Goal: Task Accomplishment & Management: Use online tool/utility

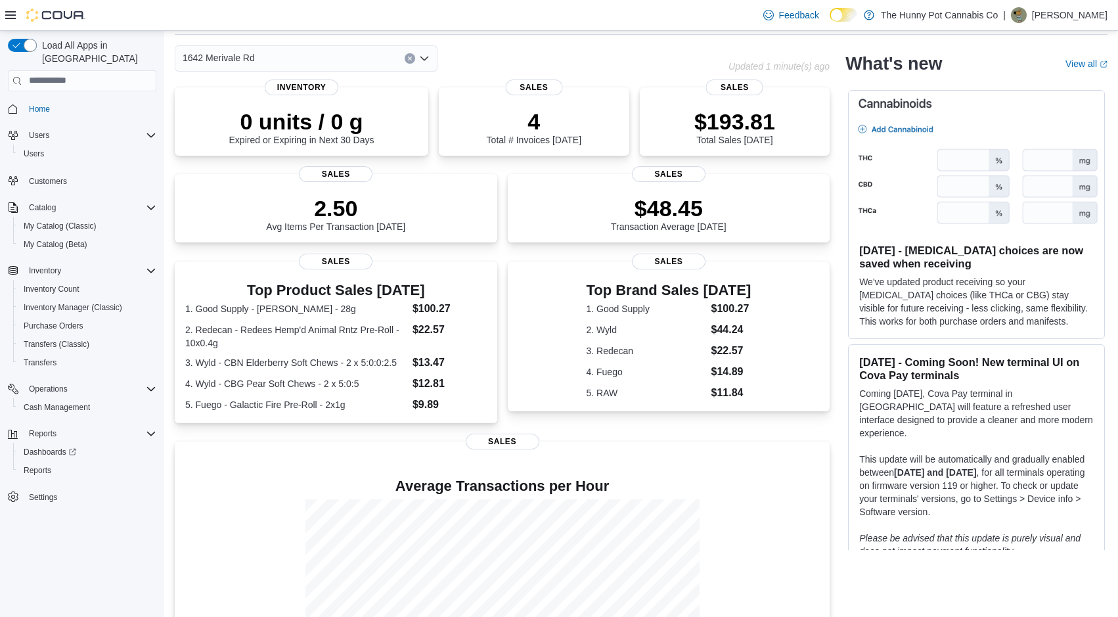
scroll to position [154, 0]
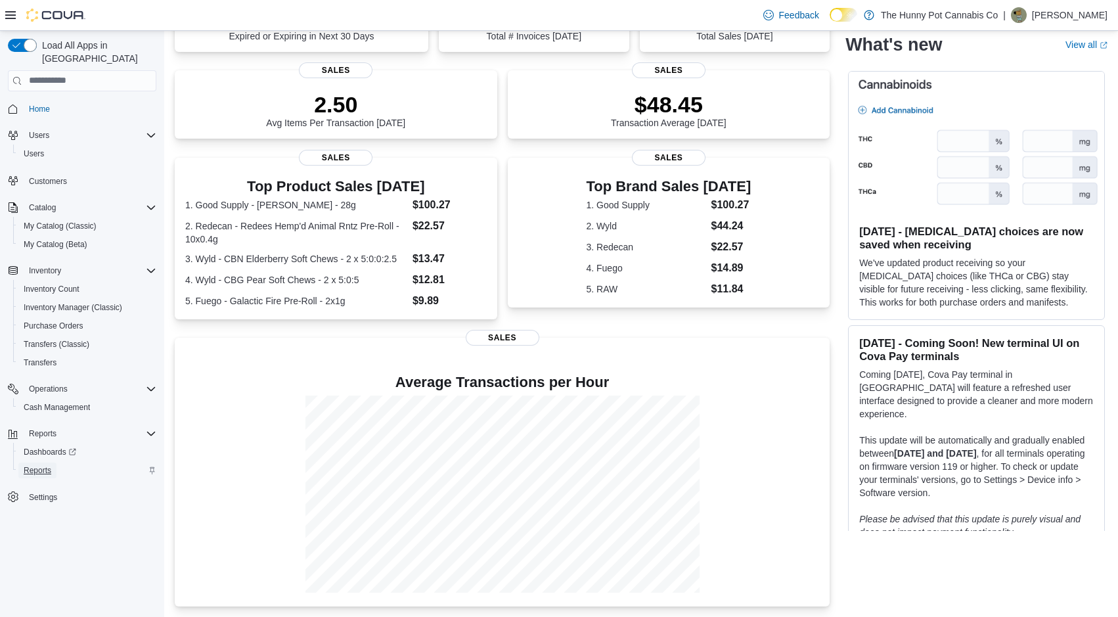
click at [37, 465] on span "Reports" at bounding box center [38, 470] width 28 height 11
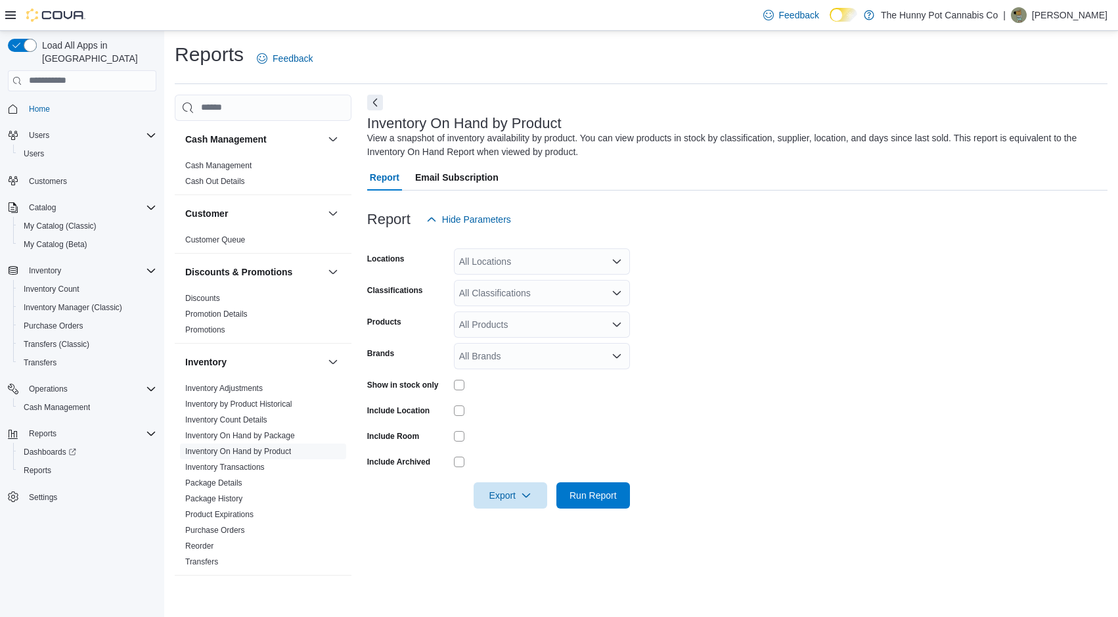
click at [547, 265] on div "All Locations" at bounding box center [542, 261] width 176 height 26
type input "****"
click at [541, 280] on span "1642 Merivale Rd" at bounding box center [525, 283] width 72 height 13
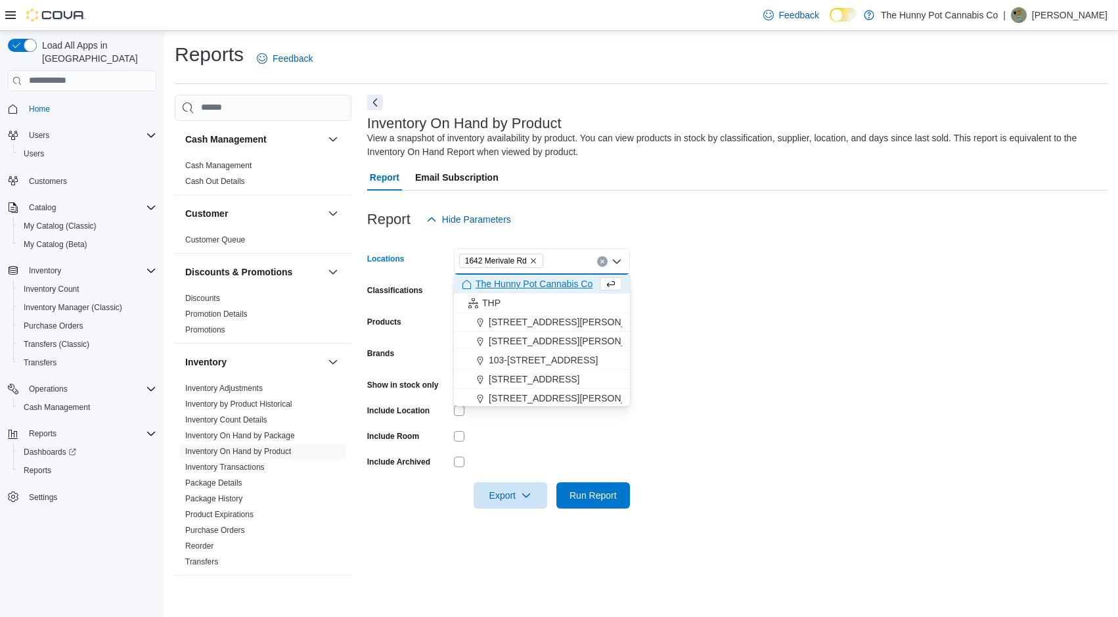
click at [786, 258] on form "Locations 1642 Merivale Rd Combo box. Selected. 1642 Merivale Rd. Press Backspa…" at bounding box center [737, 371] width 740 height 276
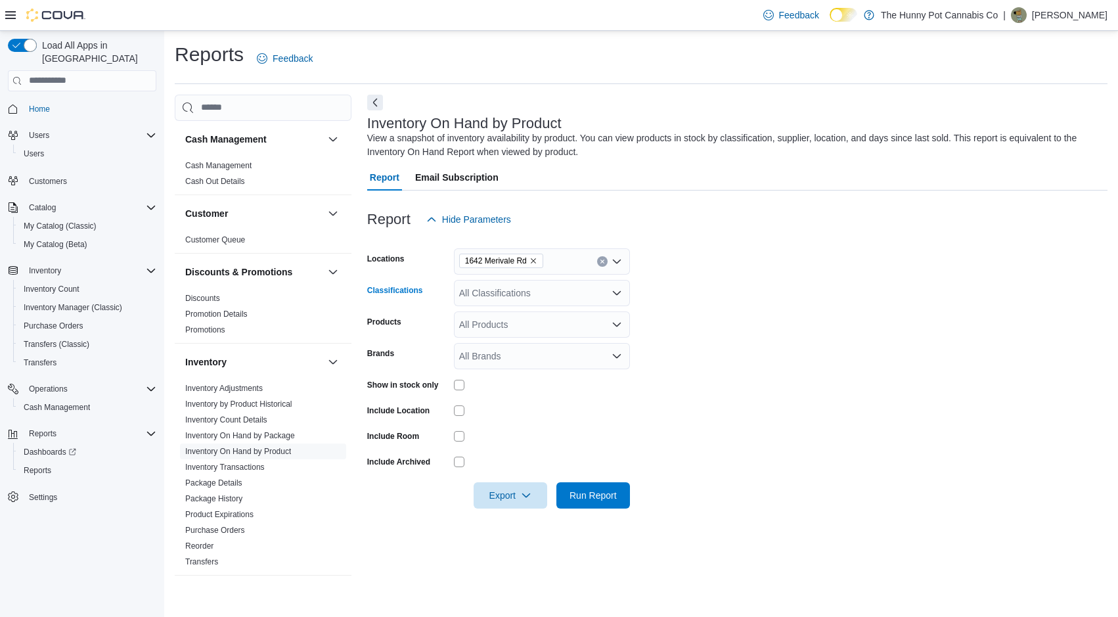
click at [612, 293] on icon "Open list of options" at bounding box center [617, 293] width 11 height 11
click at [557, 316] on span "The Hunny Pot Cannabis Co" at bounding box center [534, 315] width 117 height 13
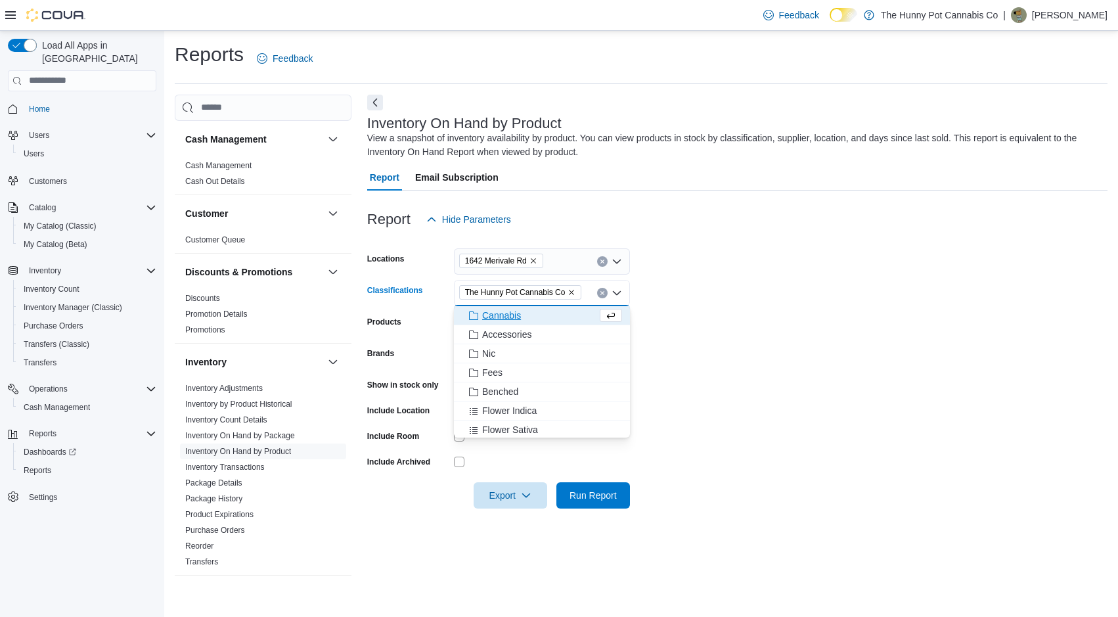
click at [815, 294] on form "Locations 1642 Merivale Rd Classifications The Hunny Pot Cannabis Co Combo box.…" at bounding box center [737, 371] width 740 height 276
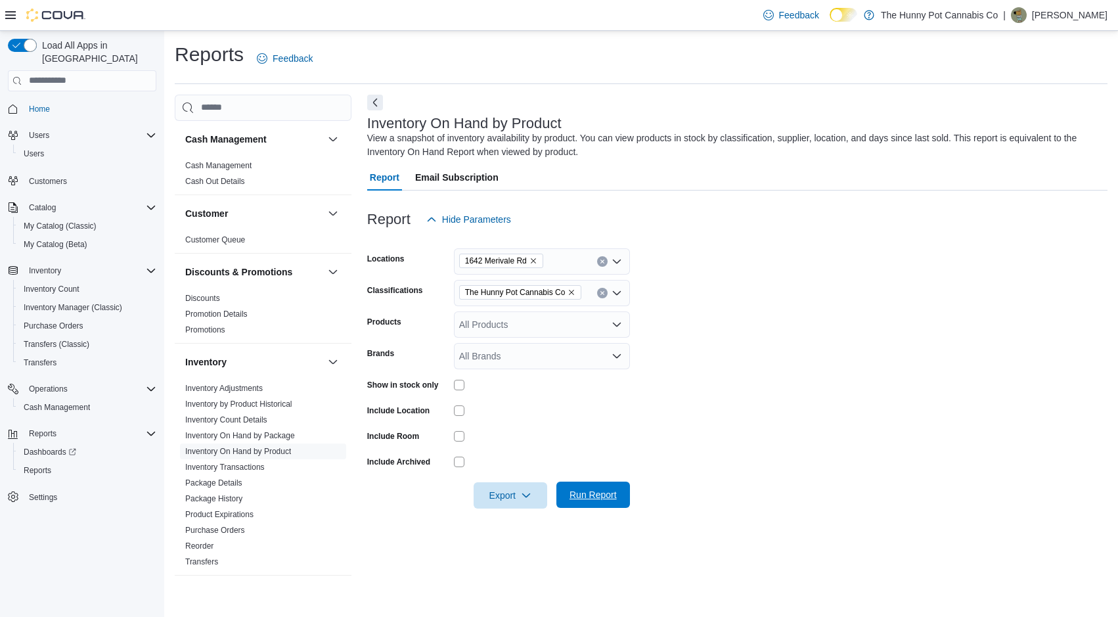
click at [604, 501] on span "Run Report" at bounding box center [593, 494] width 58 height 26
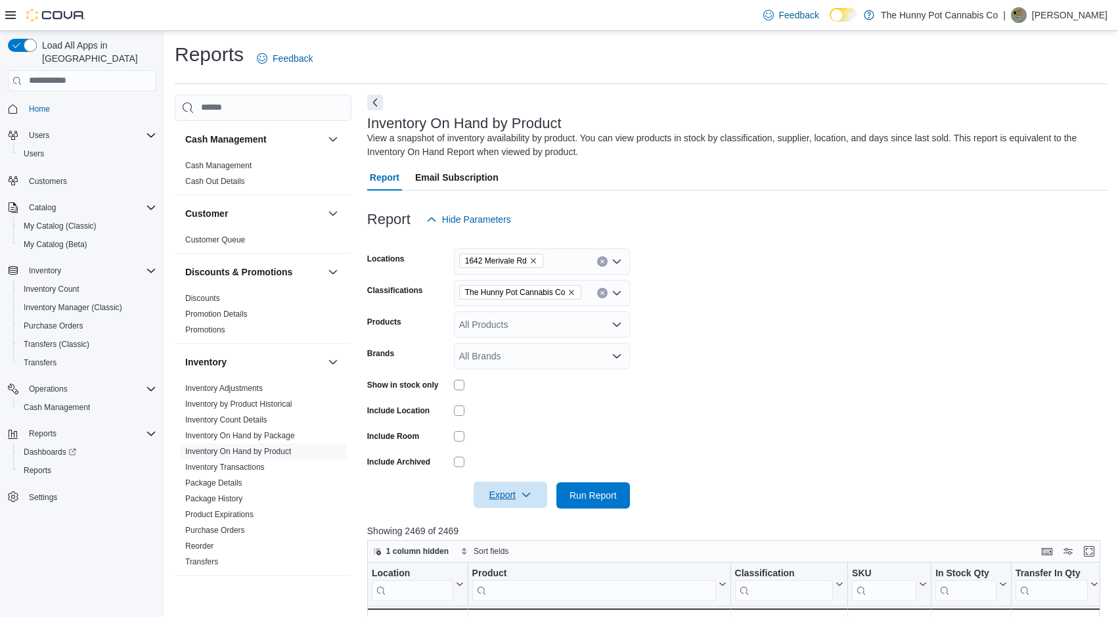
click at [508, 492] on span "Export" at bounding box center [510, 494] width 58 height 26
click at [511, 522] on span "Export to Excel" at bounding box center [510, 521] width 59 height 11
